Goal: Task Accomplishment & Management: Manage account settings

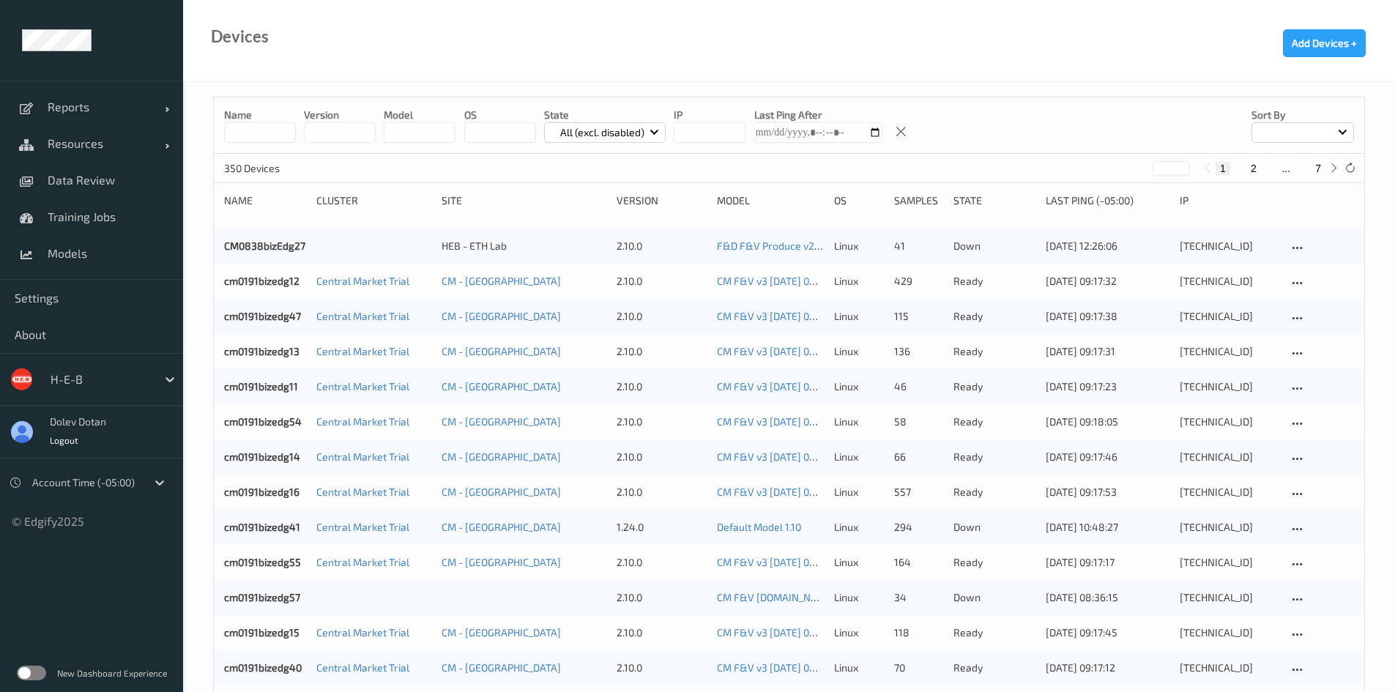
click at [39, 676] on label at bounding box center [31, 673] width 29 height 15
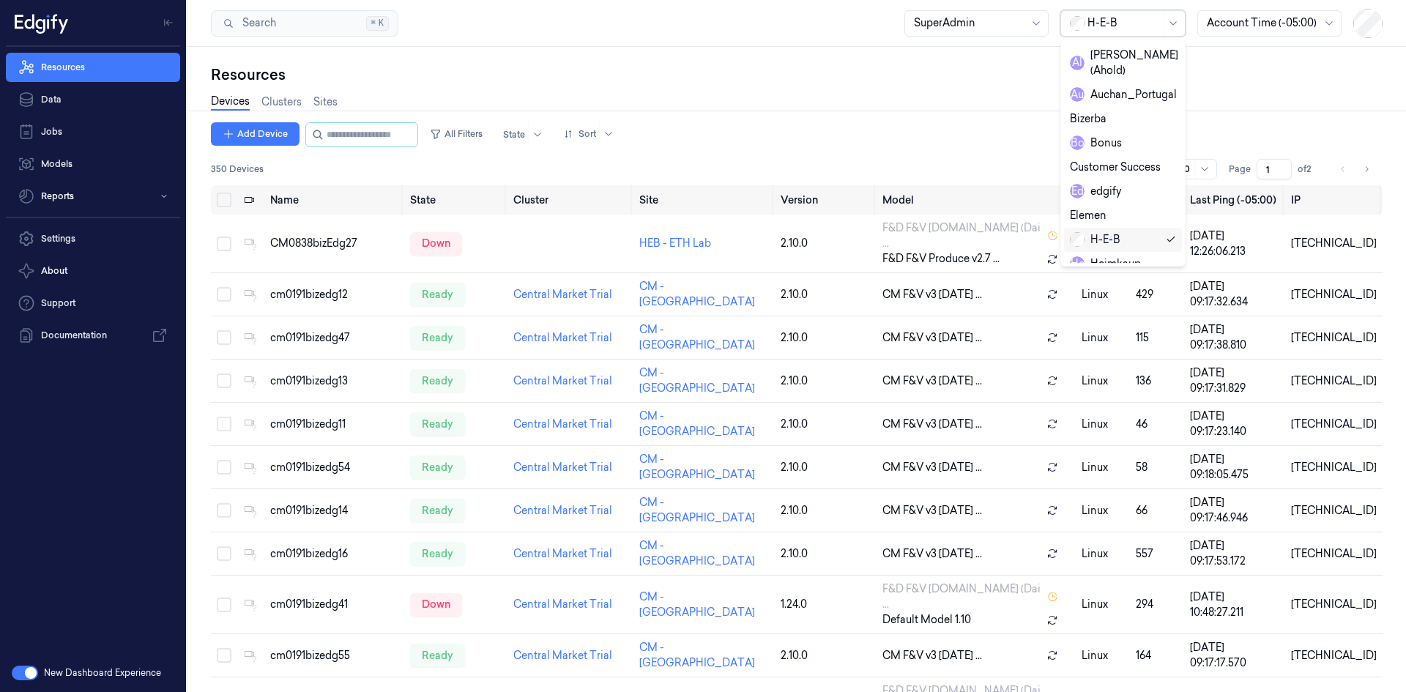
click at [1140, 32] on div "H-E-B" at bounding box center [1123, 23] width 73 height 25
click at [1094, 228] on div "waitrose" at bounding box center [1101, 235] width 62 height 15
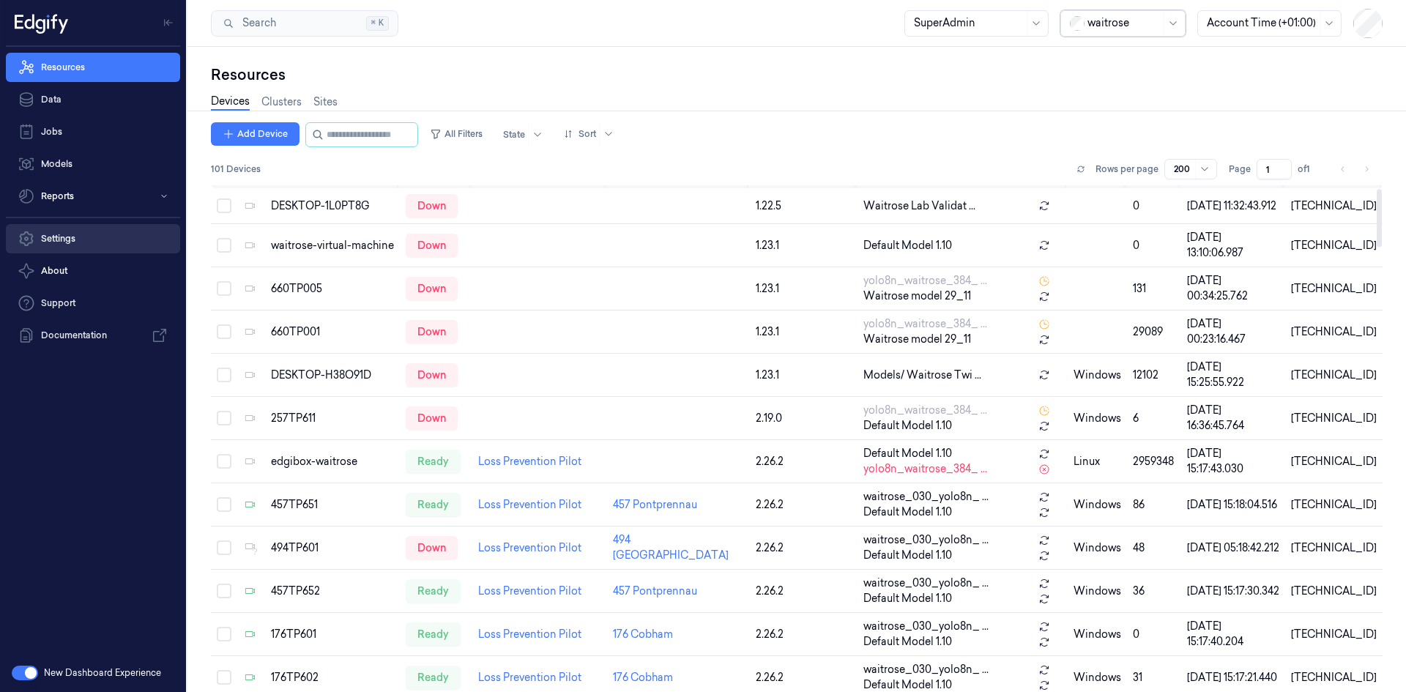
scroll to position [27, 0]
click at [66, 241] on link "Settings" at bounding box center [93, 238] width 174 height 29
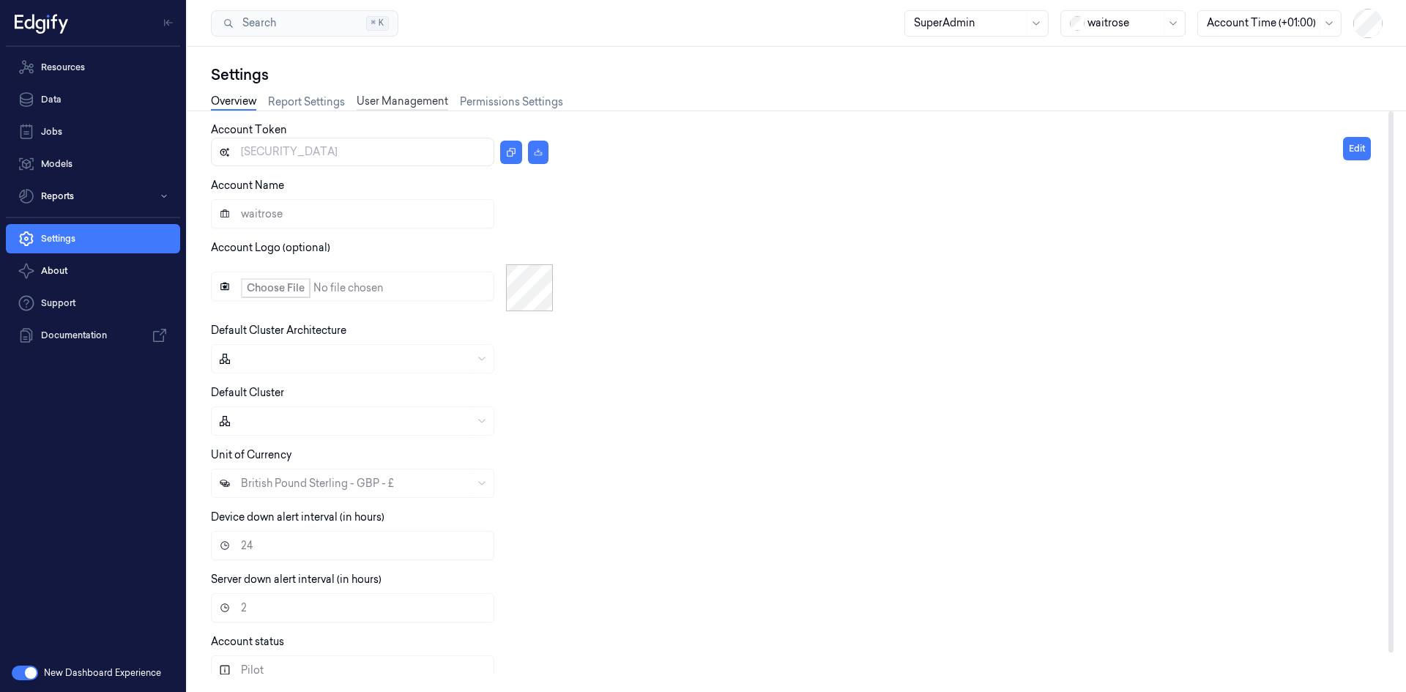
click at [405, 100] on link "User Management" at bounding box center [403, 102] width 92 height 17
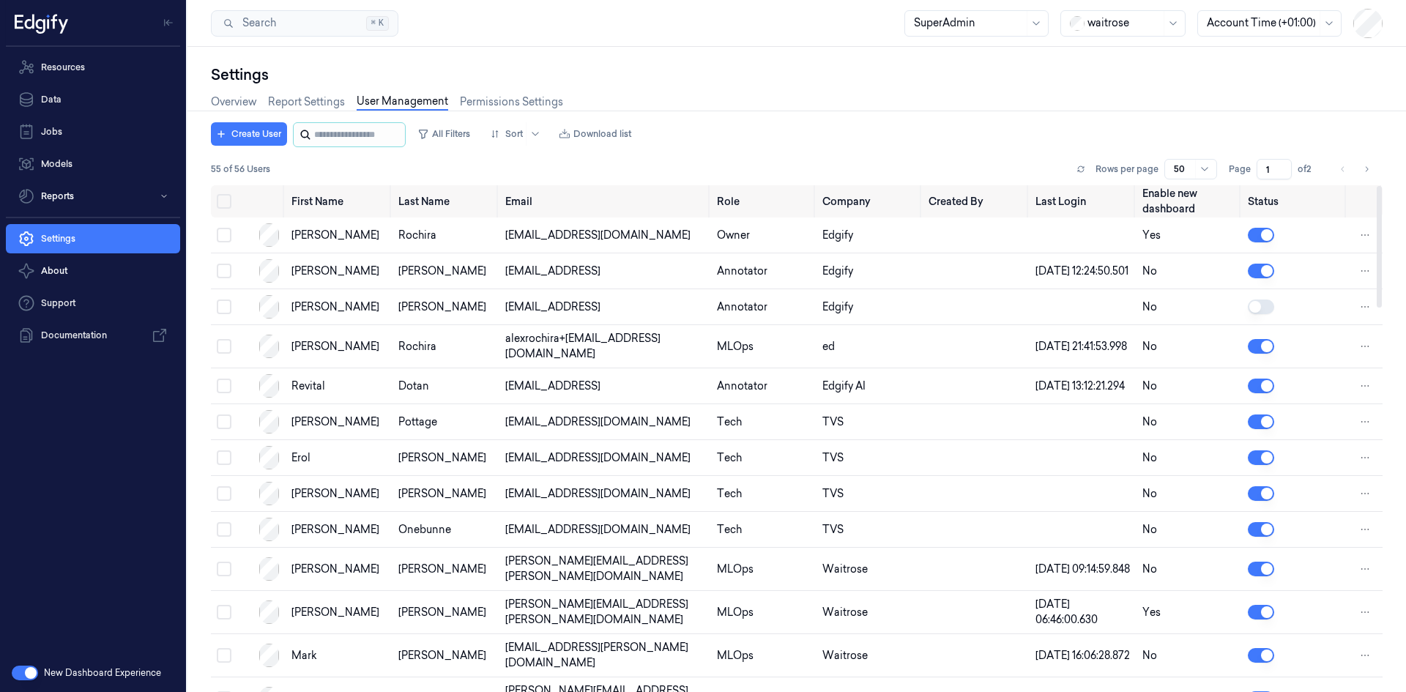
click at [340, 122] on div "Settings Overview Report Settings User Management Permissions Settings Create U…" at bounding box center [797, 377] width 1172 height 627
click at [339, 131] on input "string" at bounding box center [358, 134] width 88 height 23
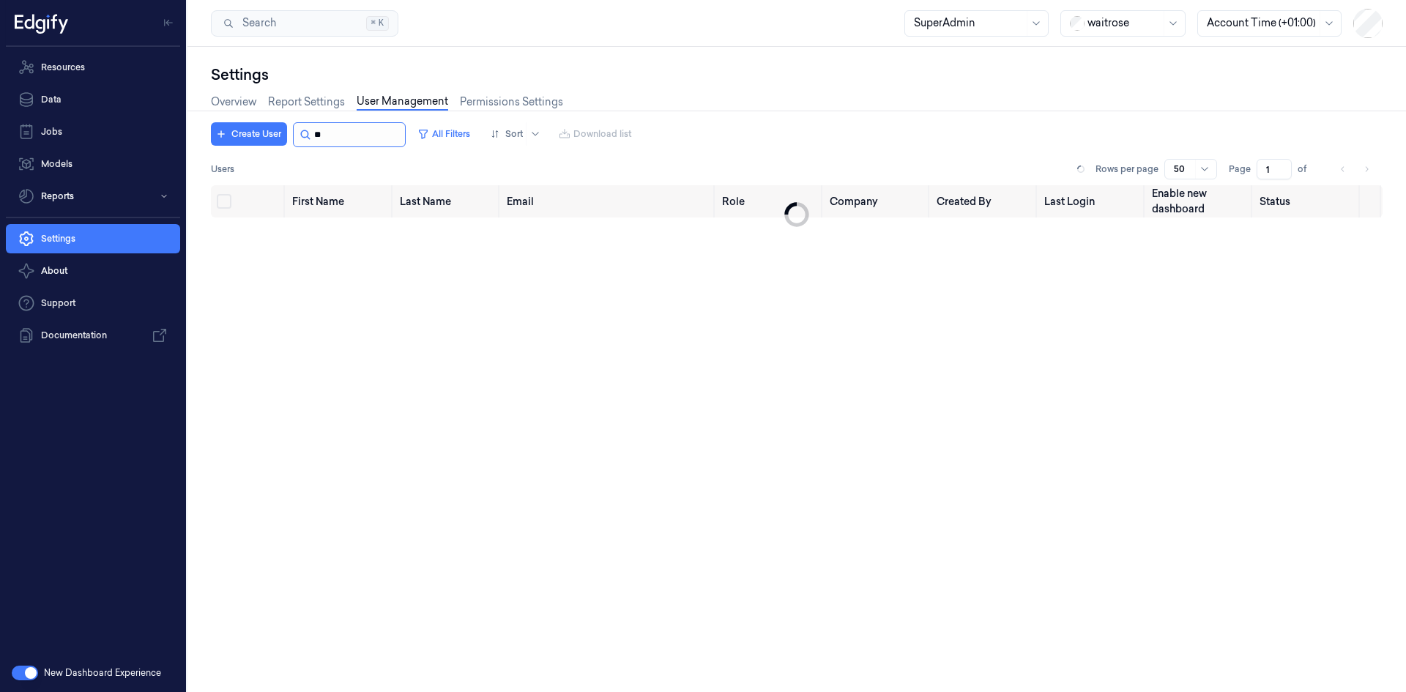
type input "*"
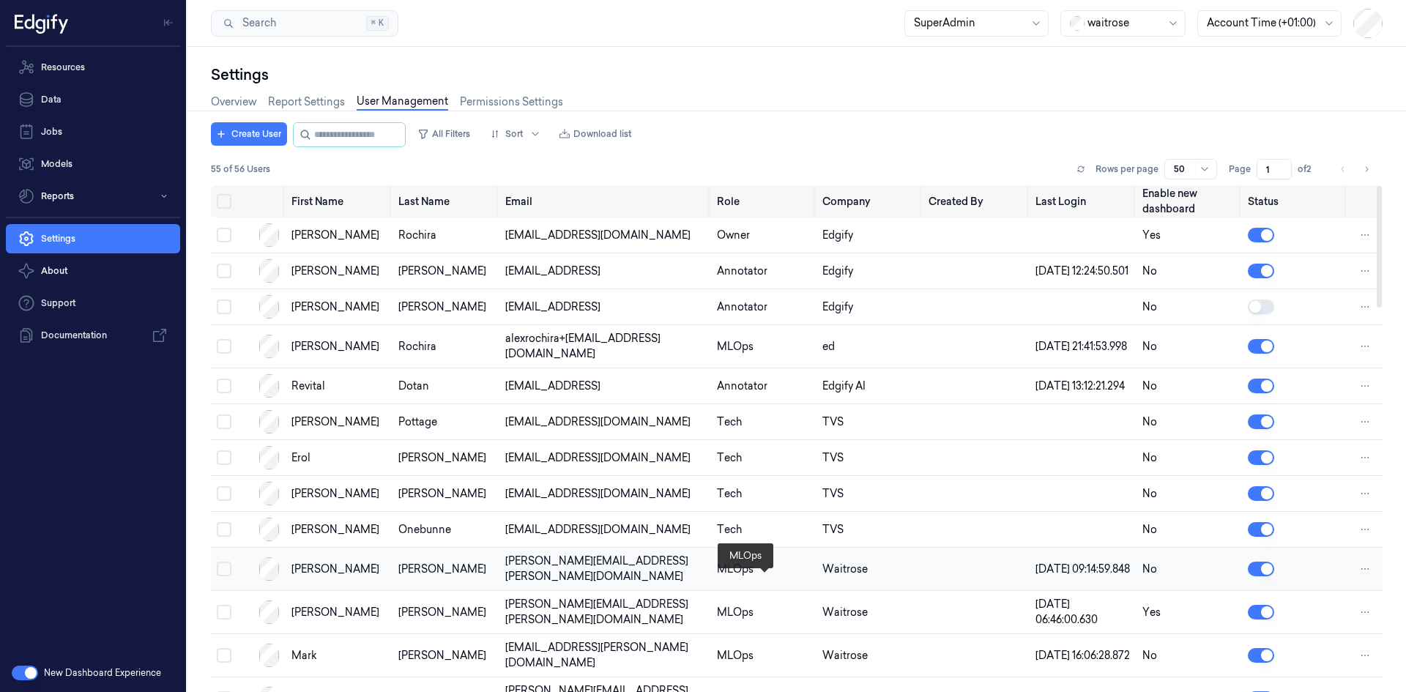
click at [720, 577] on div "MLOps" at bounding box center [764, 569] width 94 height 15
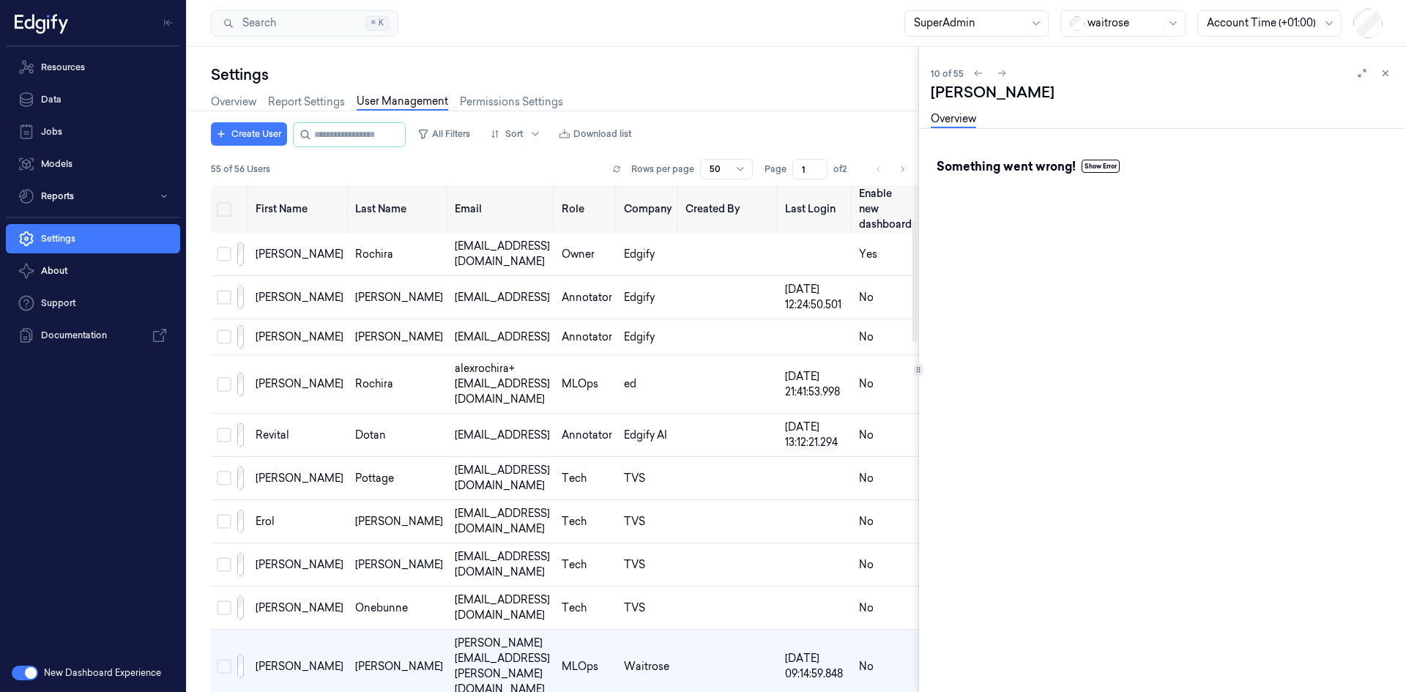
scroll to position [145, 0]
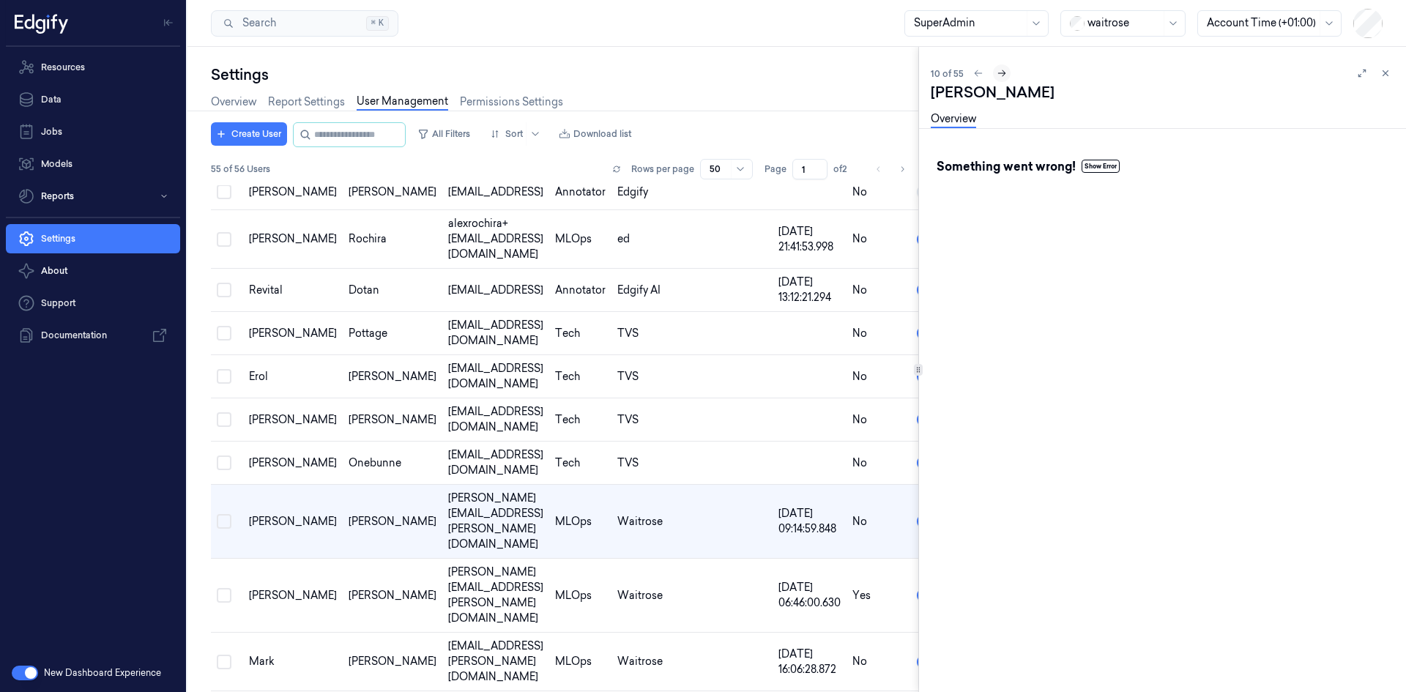
click at [998, 70] on icon at bounding box center [1002, 73] width 10 height 10
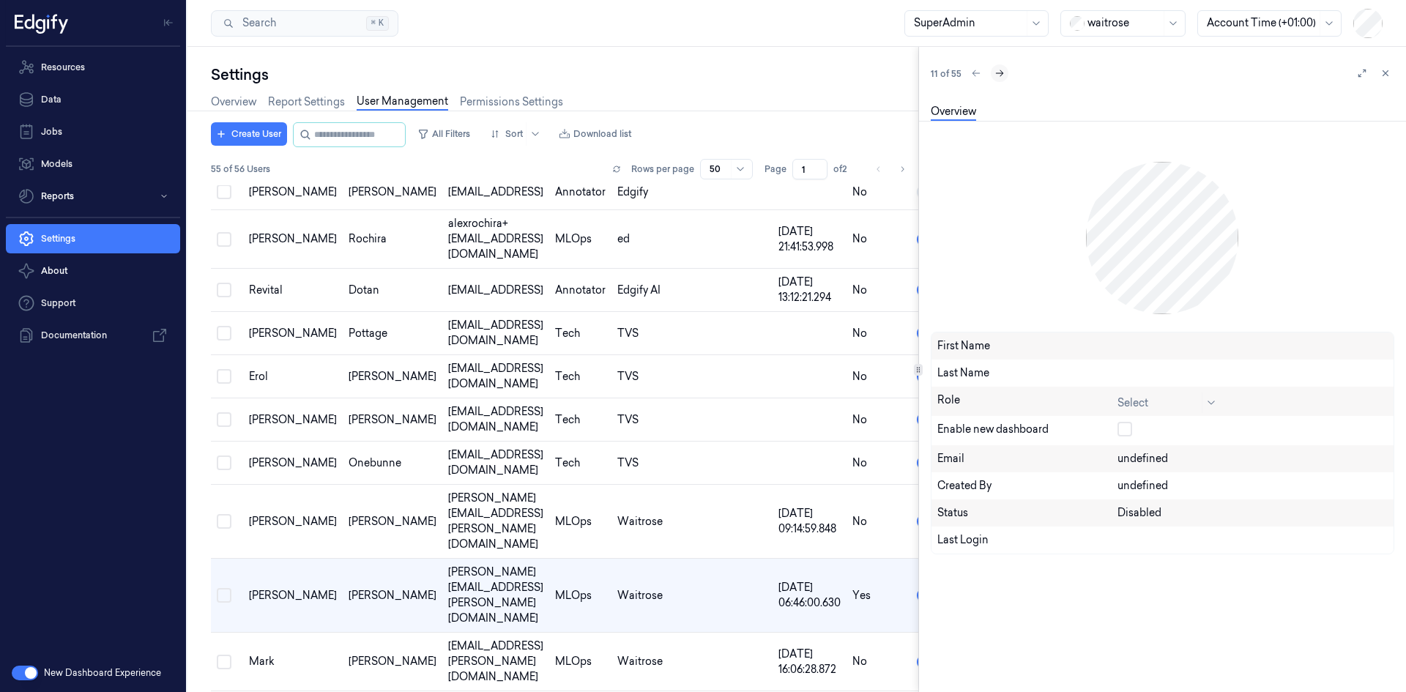
scroll to position [204, 0]
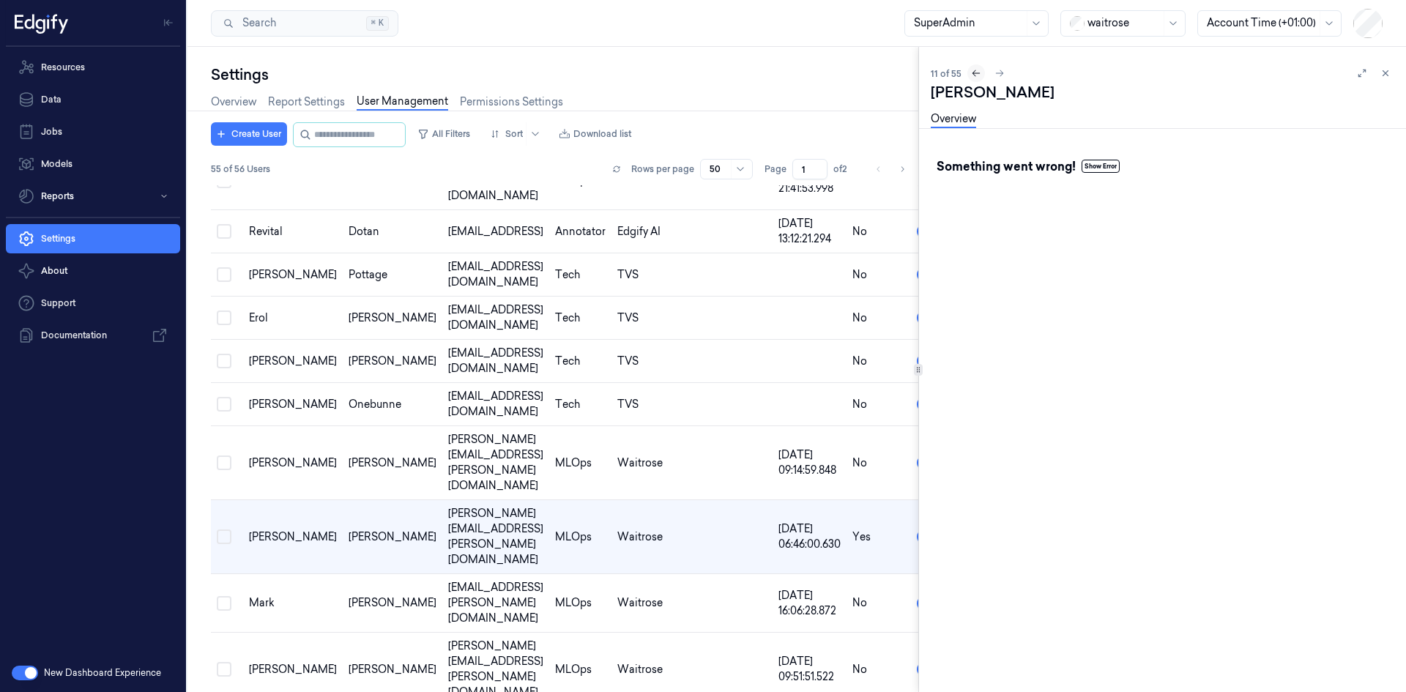
click at [972, 72] on icon at bounding box center [976, 73] width 8 height 7
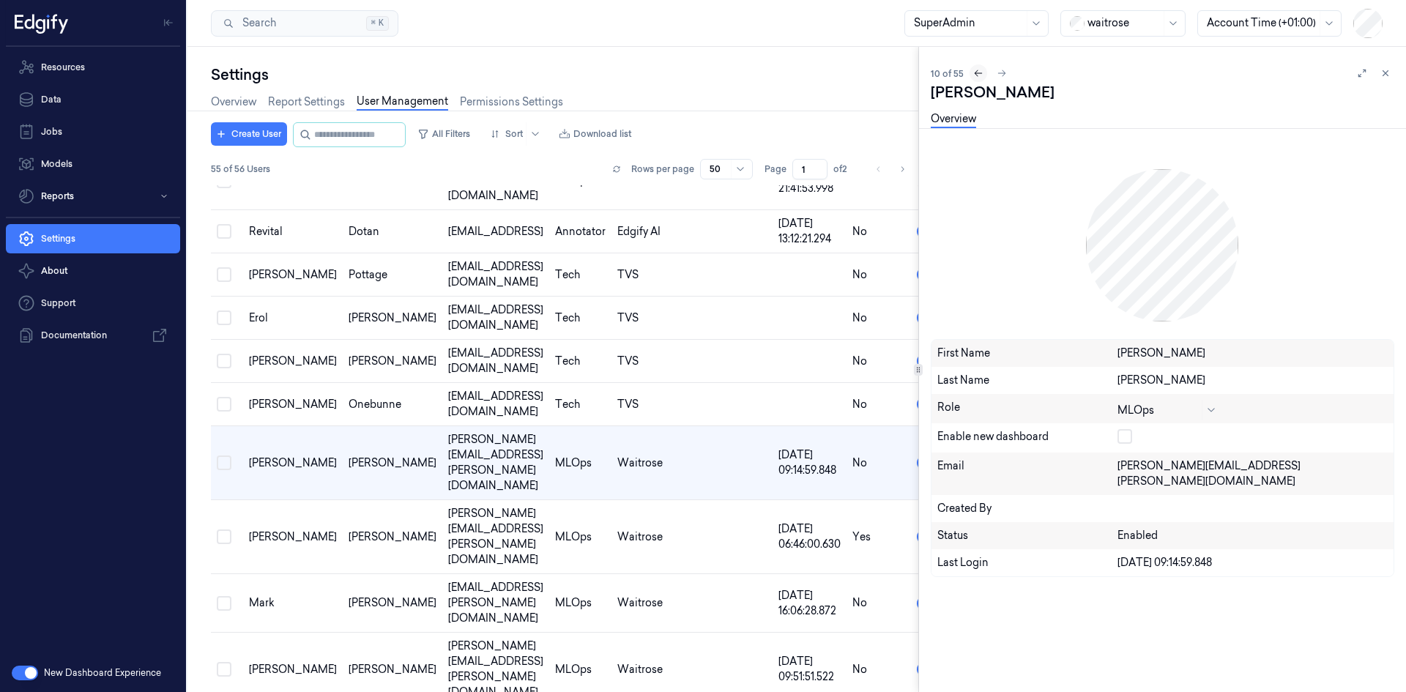
scroll to position [160, 0]
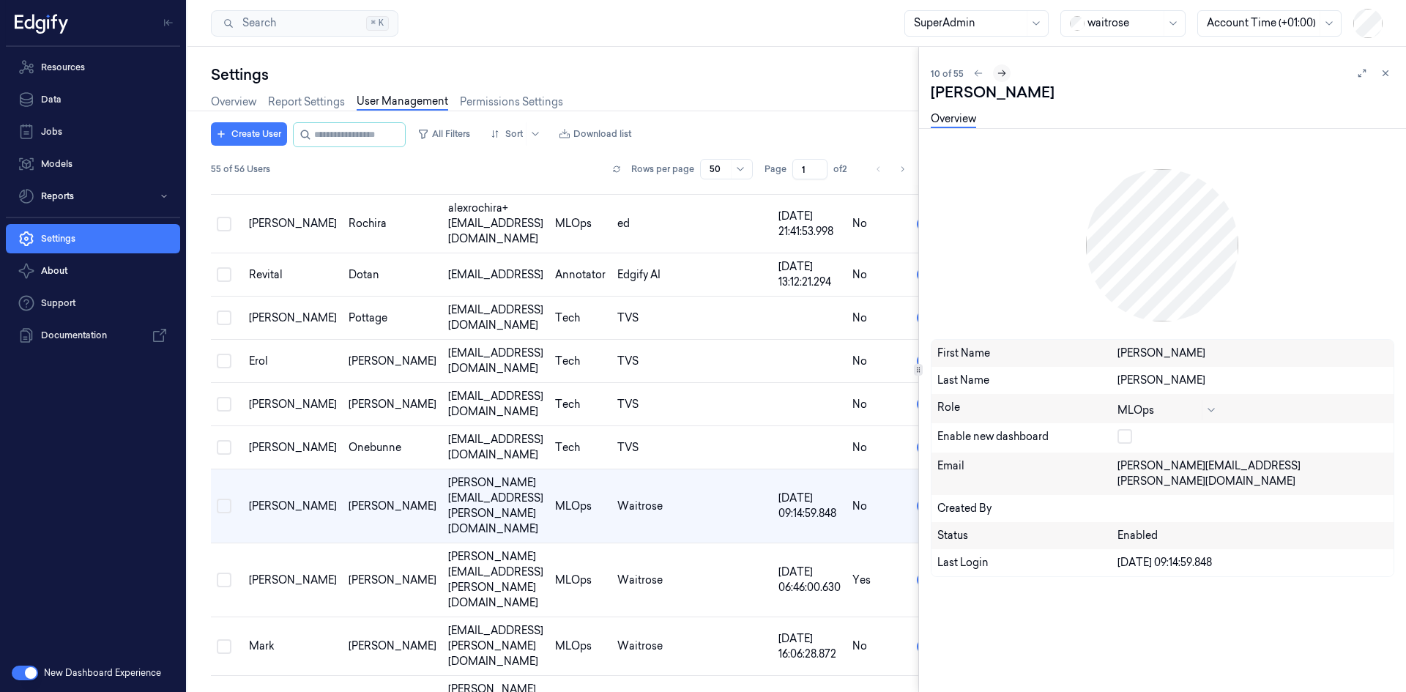
click at [1000, 72] on icon at bounding box center [1002, 73] width 10 height 10
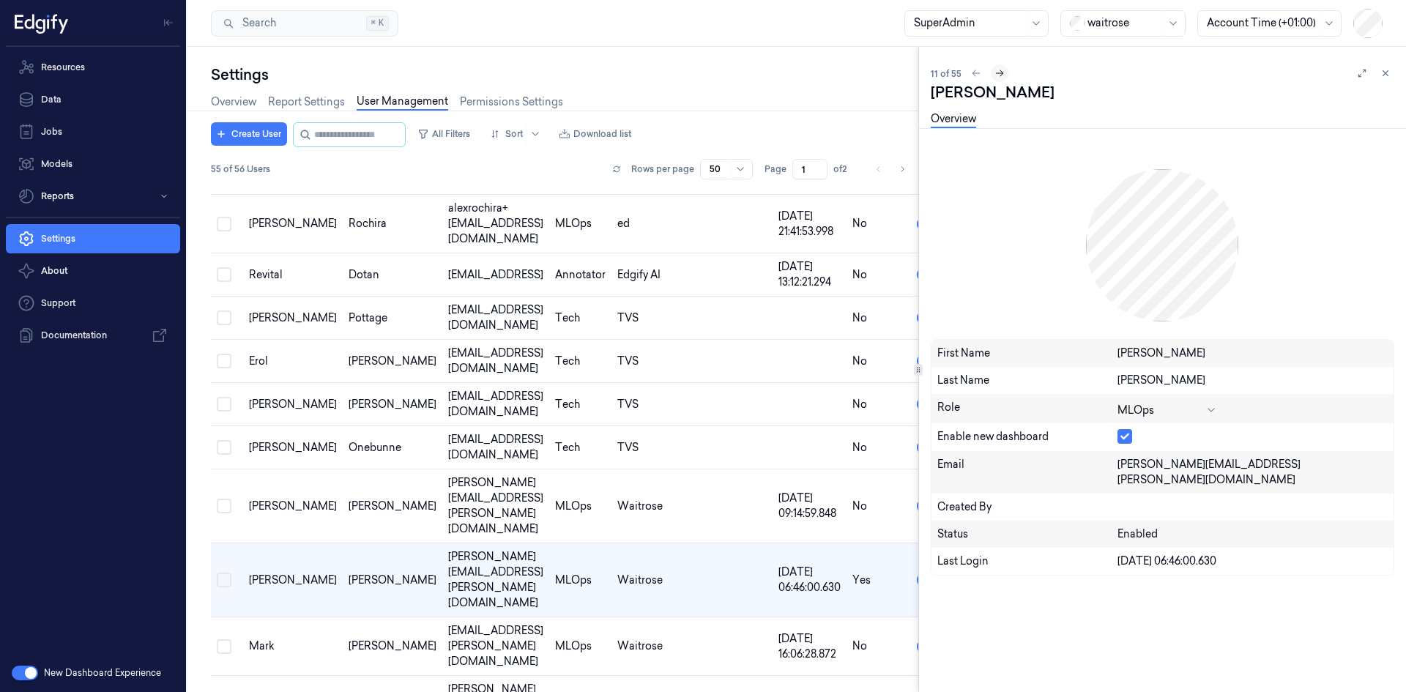
scroll to position [204, 0]
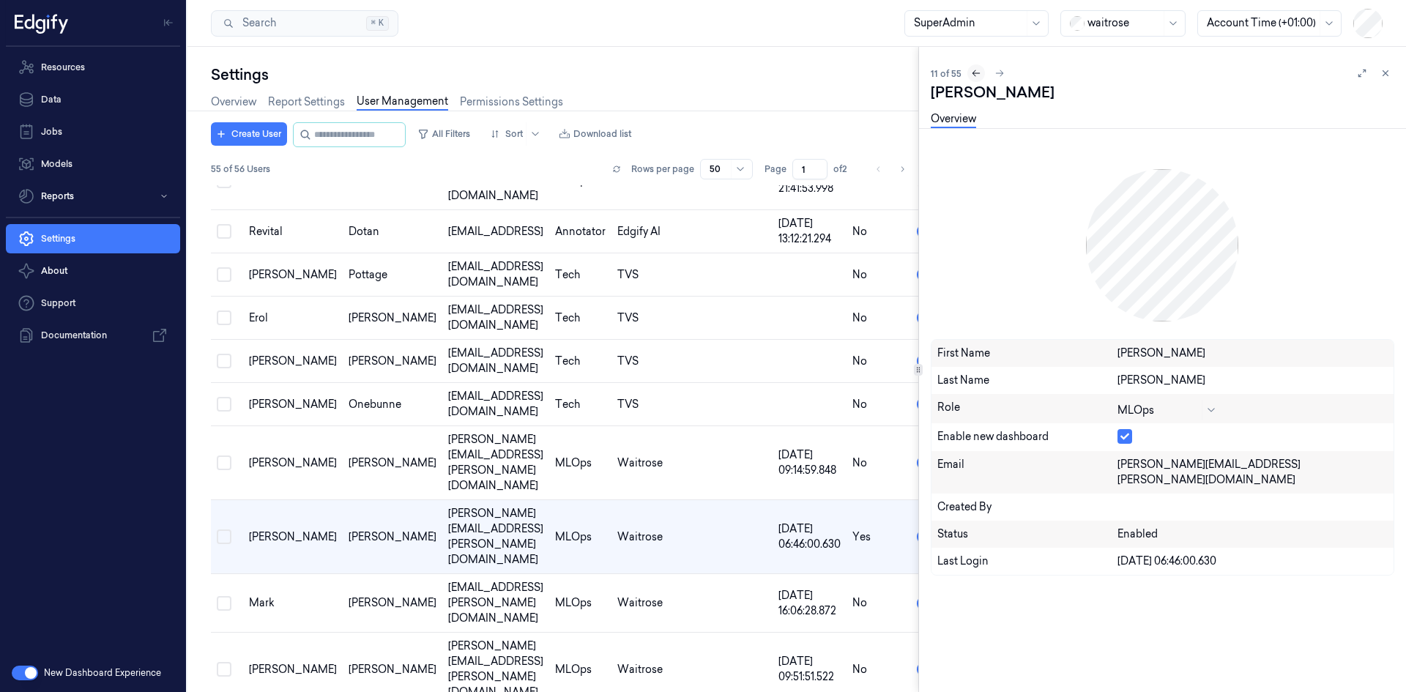
click at [978, 74] on icon at bounding box center [976, 73] width 10 height 10
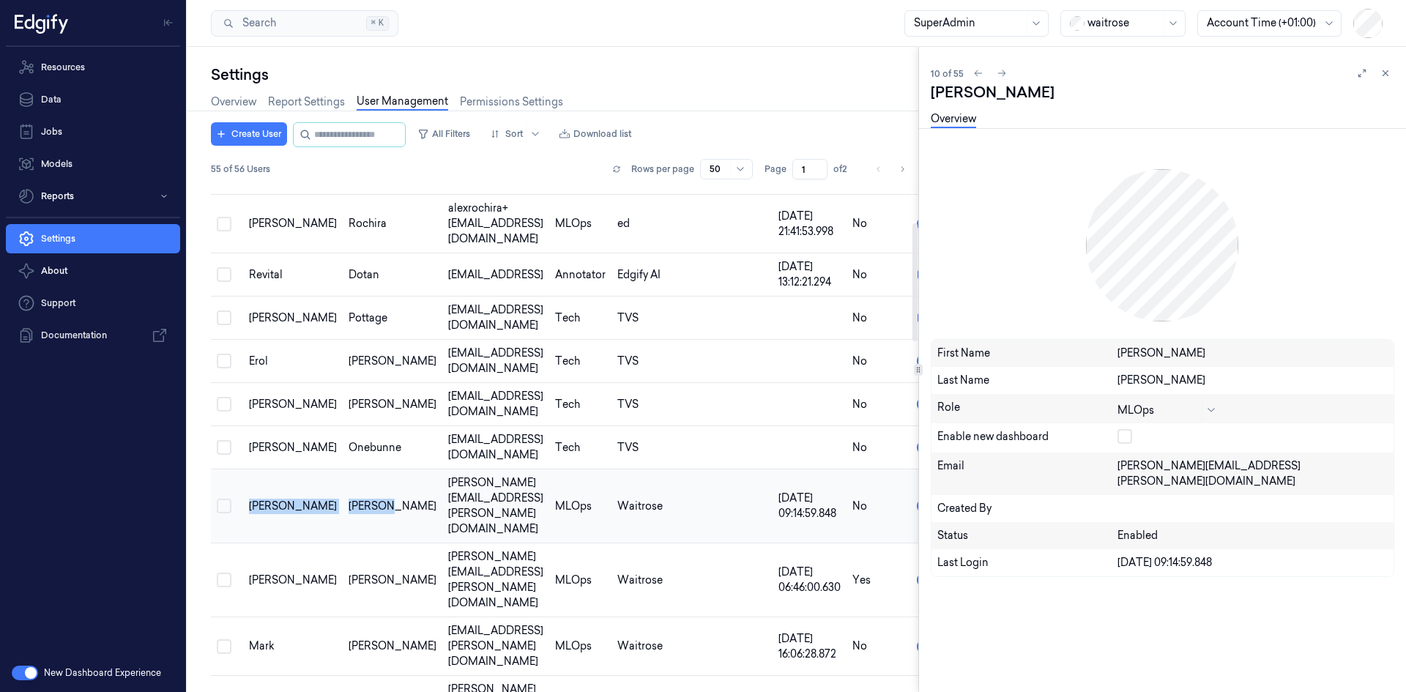
drag, startPoint x: 384, startPoint y: 442, endPoint x: 237, endPoint y: 441, distance: 146.4
click at [237, 469] on tr "Simon Herbert simon.herbert@johnlewis.co.uk MLOps Waitrose 04/08/2025 09:14:59.…" at bounding box center [600, 506] width 778 height 74
copy tr "Simon Herbert"
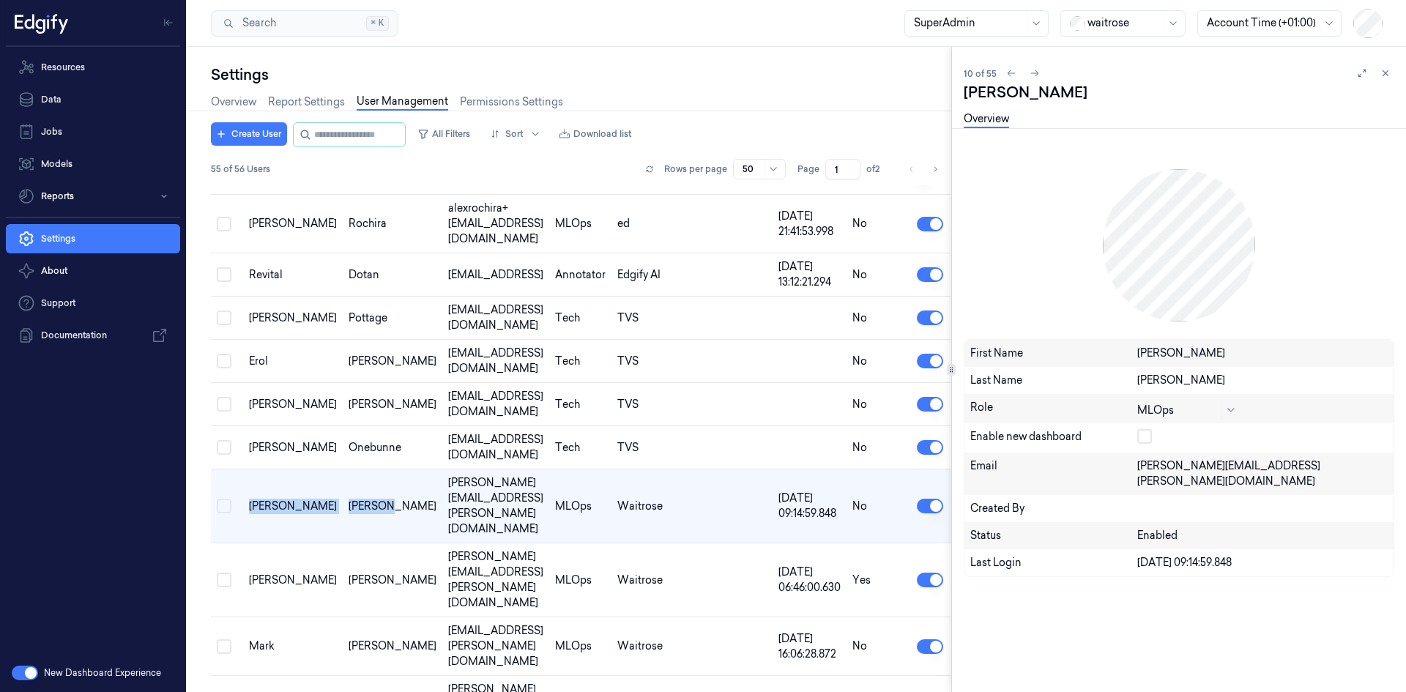
scroll to position [145, 0]
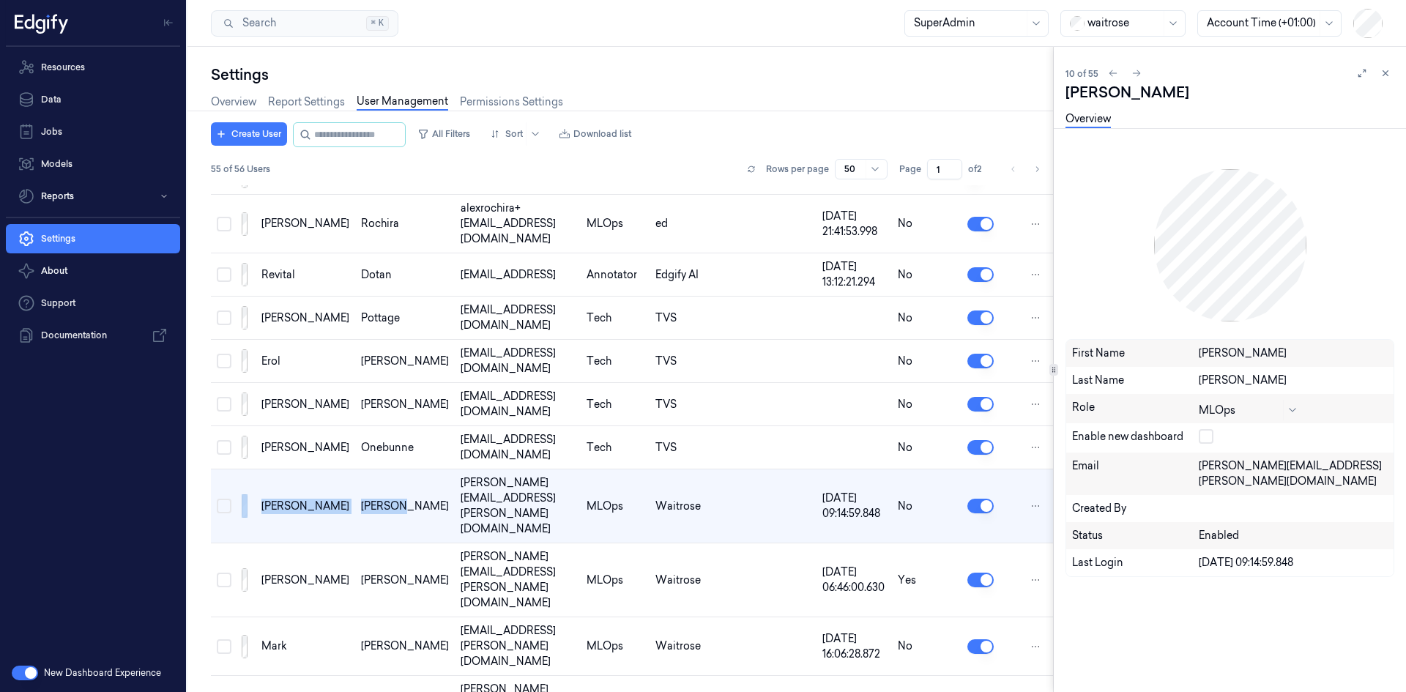
click at [1054, 280] on div "Settings Overview Report Settings User Management Permissions Settings Create U…" at bounding box center [796, 369] width 1218 height 645
click at [371, 135] on input "string" at bounding box center [358, 134] width 88 height 23
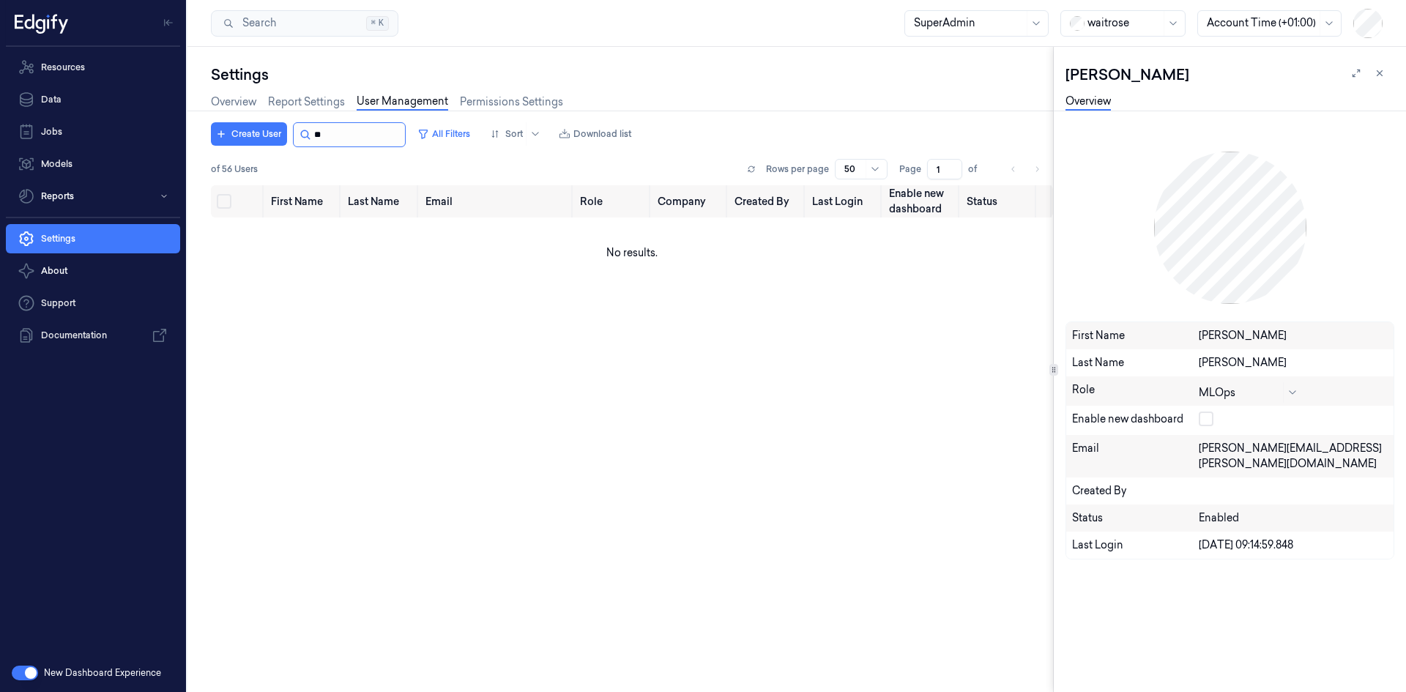
type input "*"
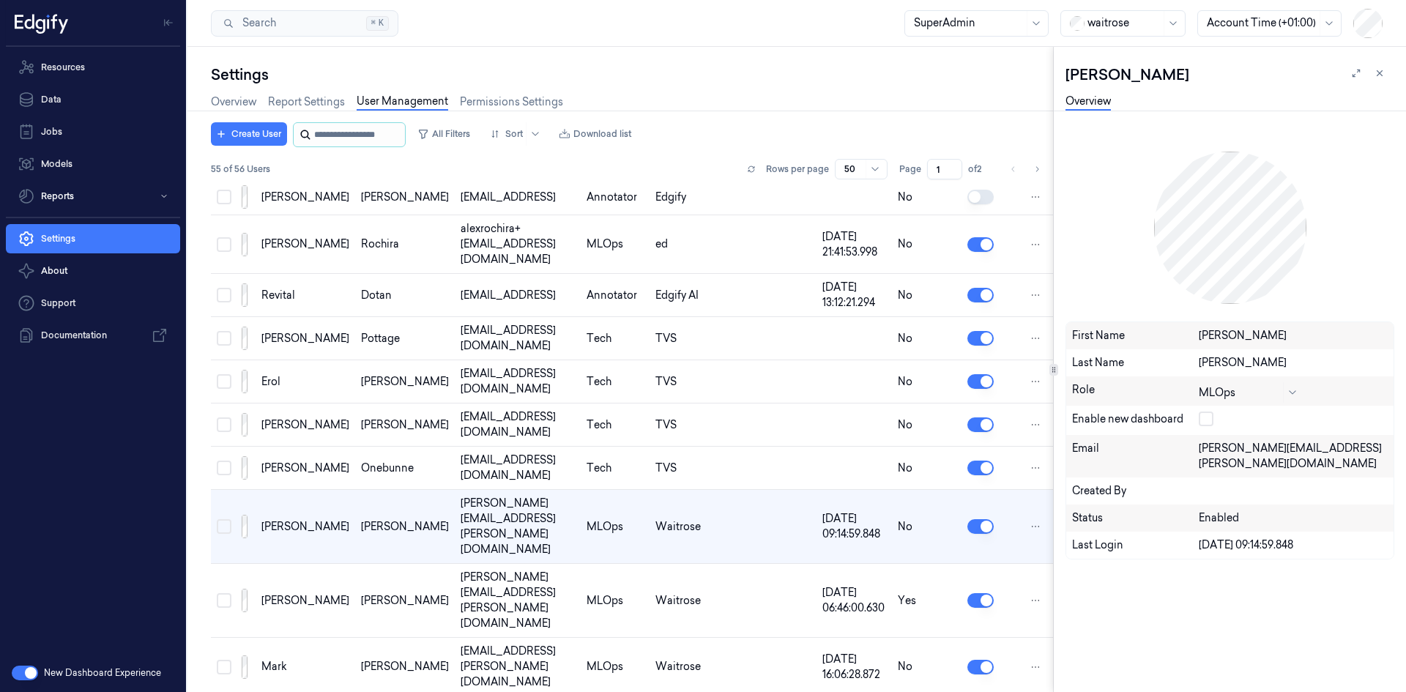
scroll to position [145, 0]
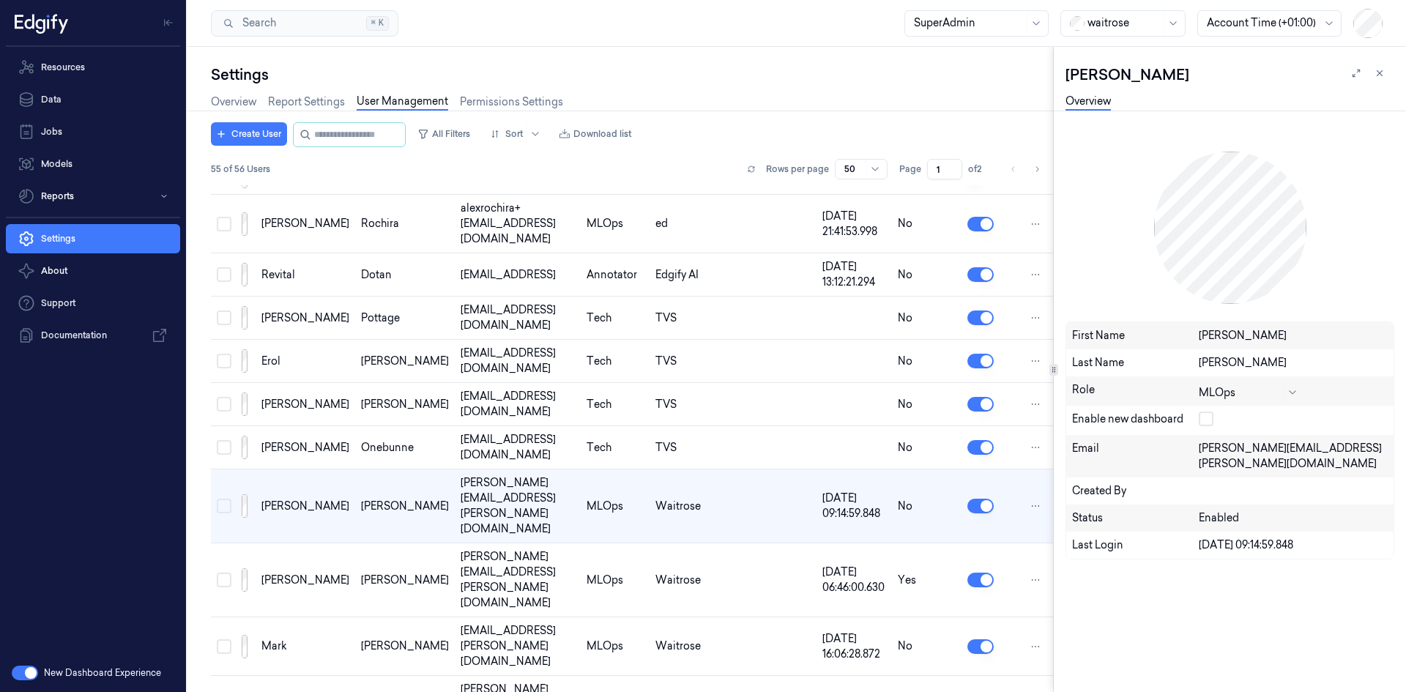
click at [1133, 21] on div at bounding box center [1123, 22] width 73 height 15
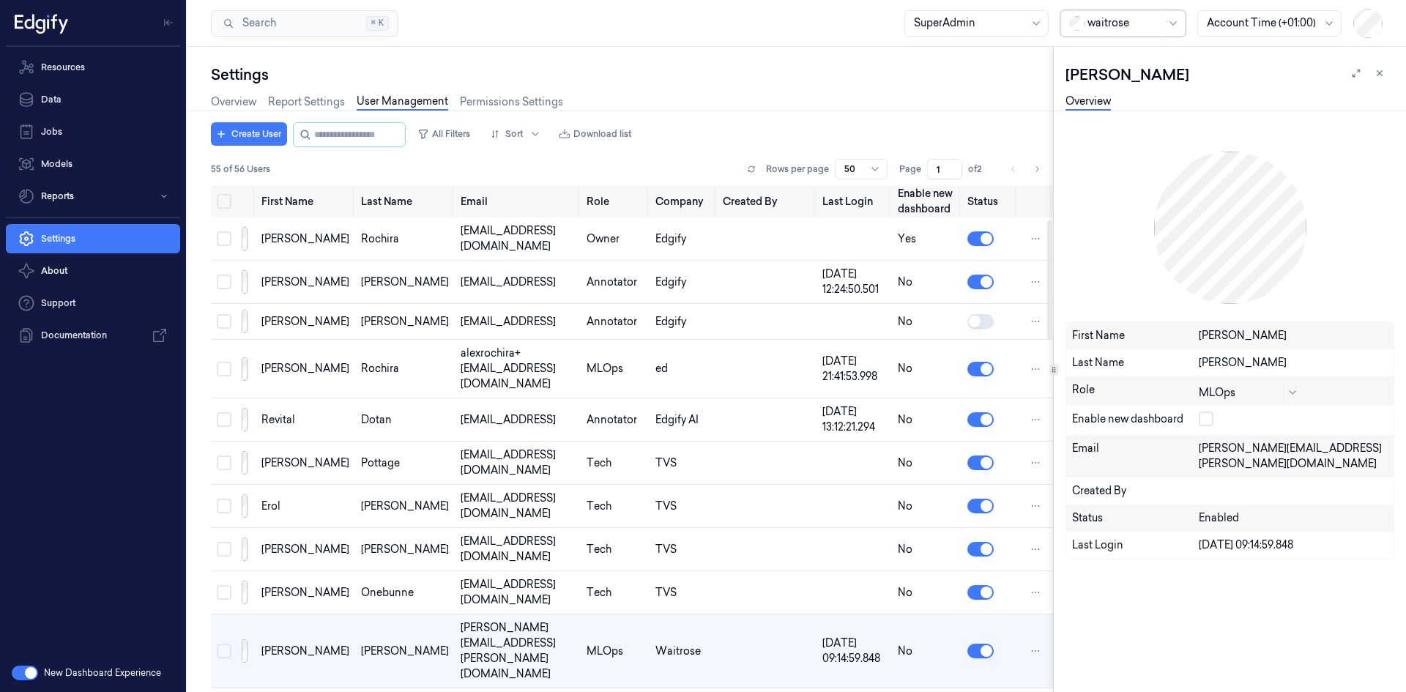
scroll to position [145, 0]
